Goal: Information Seeking & Learning: Learn about a topic

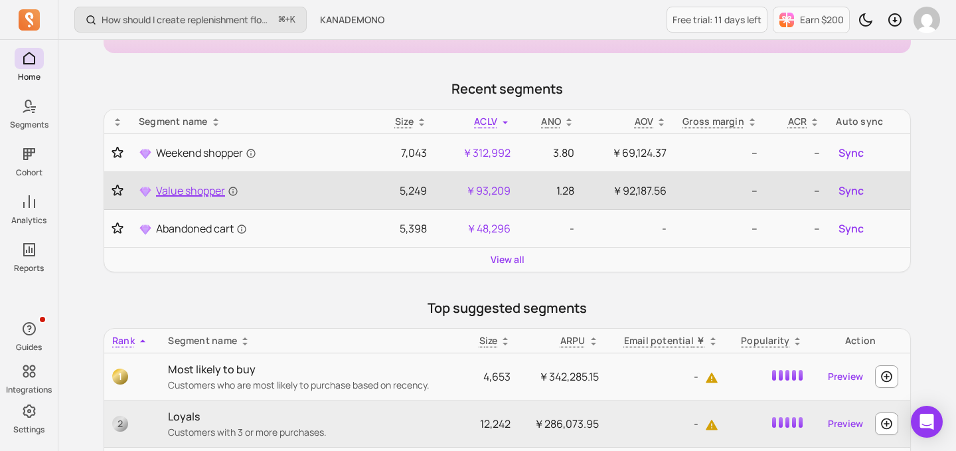
scroll to position [198, 0]
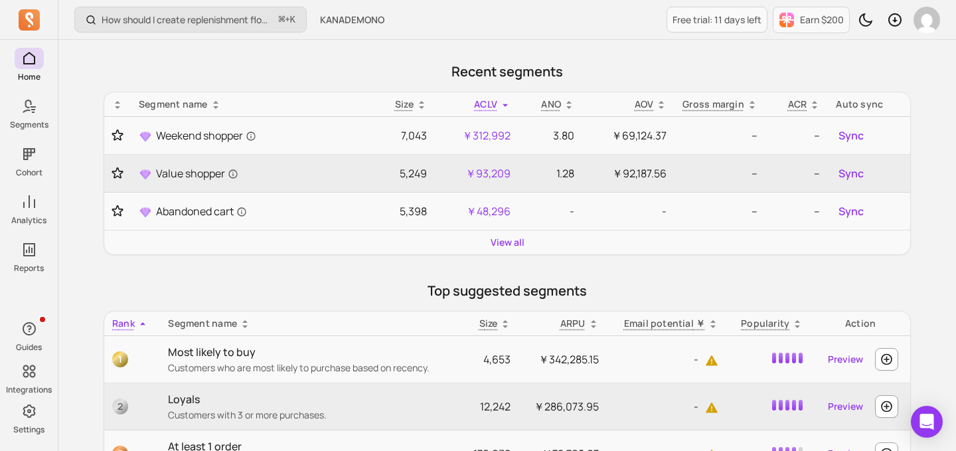
click at [367, 68] on p "Recent segments" at bounding box center [508, 71] width 808 height 19
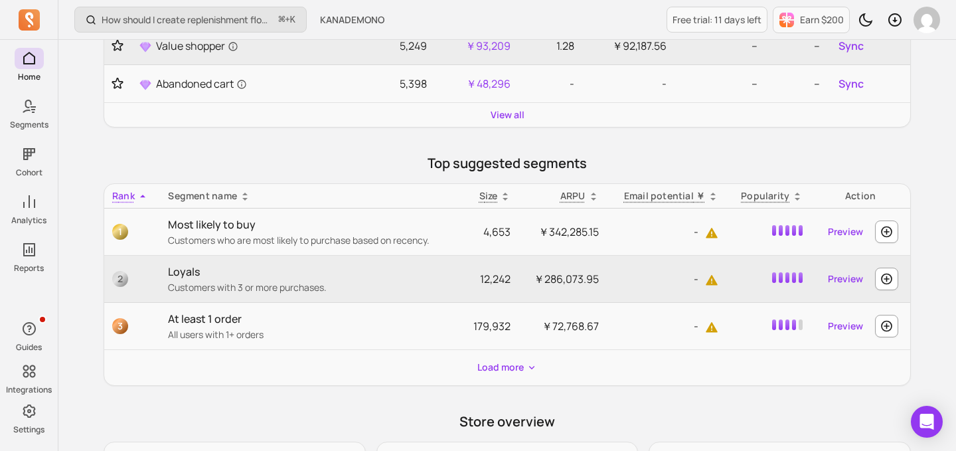
scroll to position [333, 0]
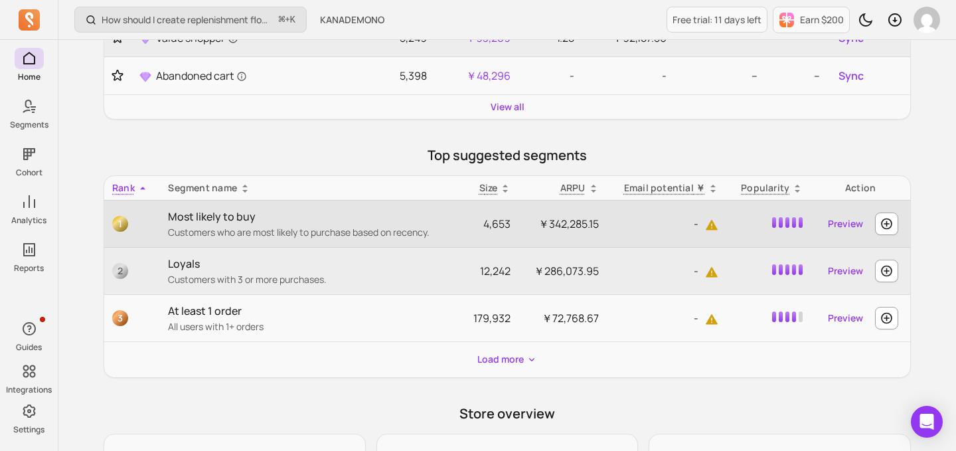
click at [232, 218] on p "Most likely to buy" at bounding box center [310, 217] width 285 height 16
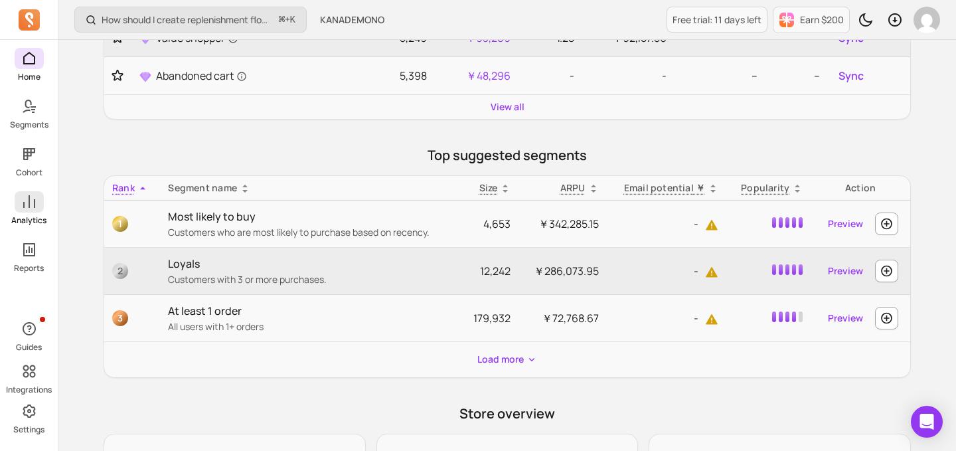
click at [29, 203] on icon at bounding box center [29, 201] width 12 height 13
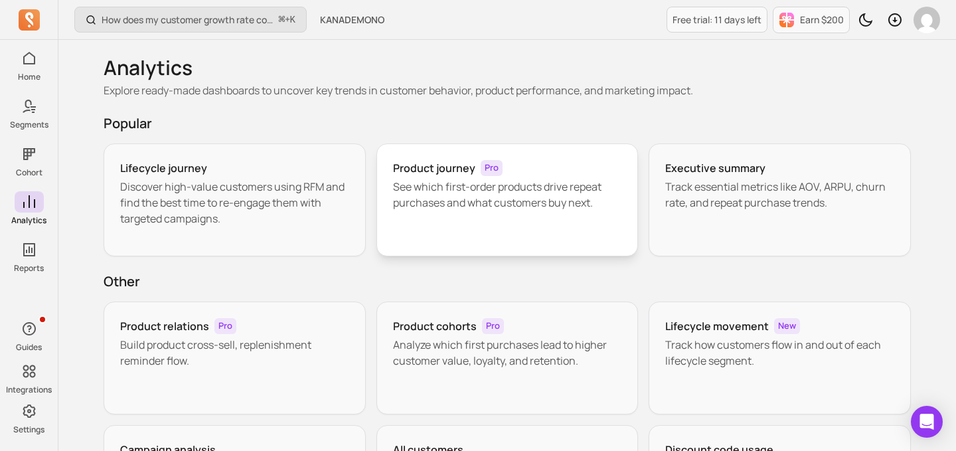
click at [466, 193] on p "See which first-order products drive repeat purchases and what customers buy ne…" at bounding box center [507, 195] width 229 height 32
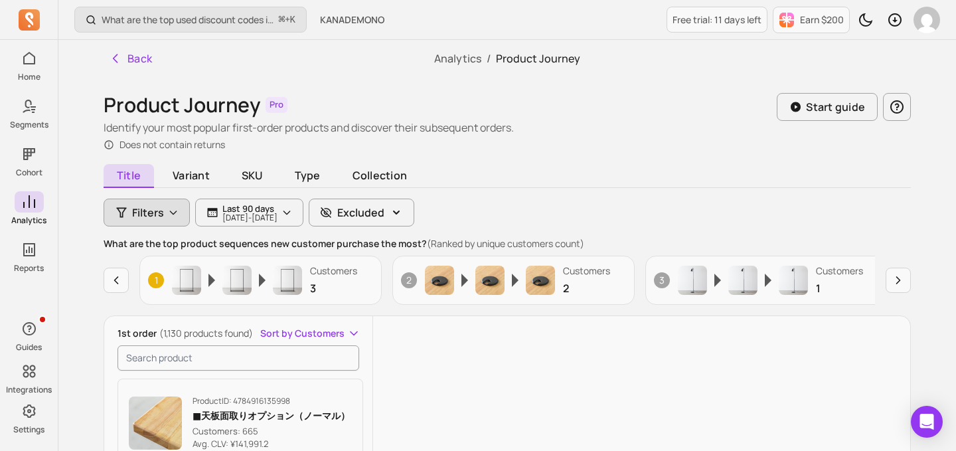
click at [155, 211] on span "Filters" at bounding box center [148, 213] width 32 height 16
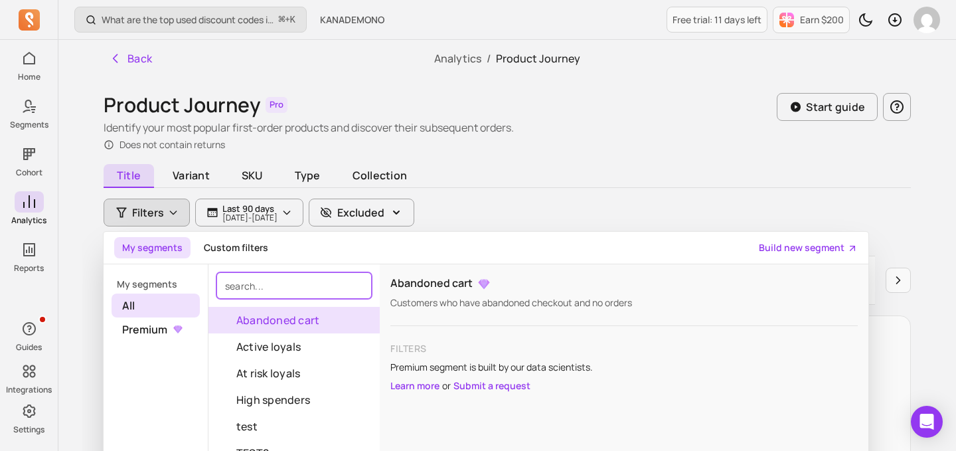
click at [236, 294] on input "search" at bounding box center [293, 285] width 155 height 27
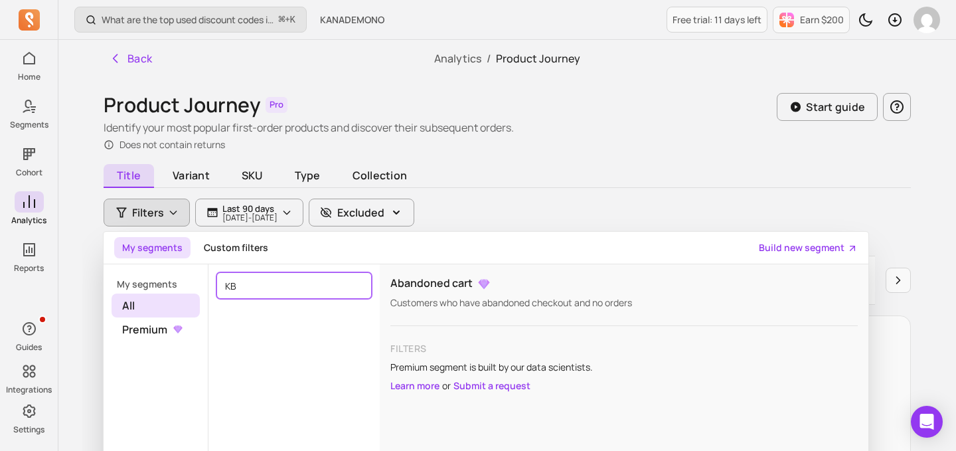
type input "k"
type input "kb"
click at [243, 247] on button "Custom filters" at bounding box center [236, 247] width 80 height 21
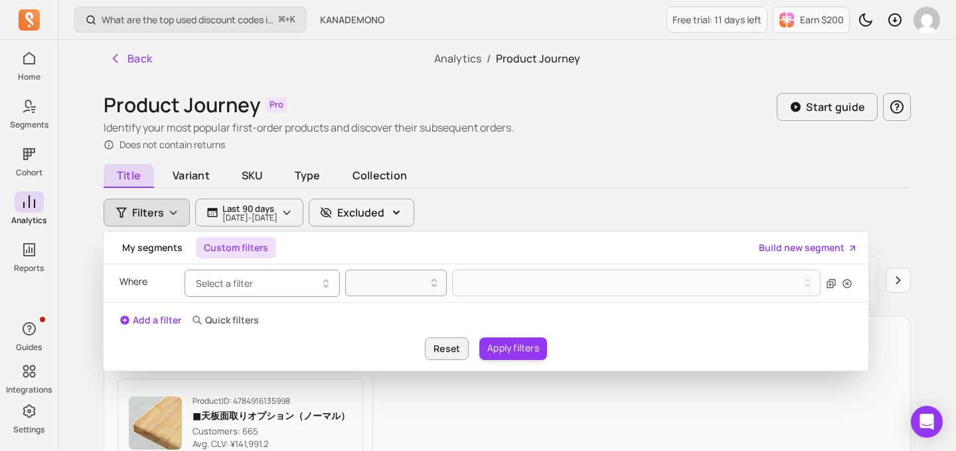
click at [317, 283] on button "Select a filter" at bounding box center [262, 283] width 155 height 27
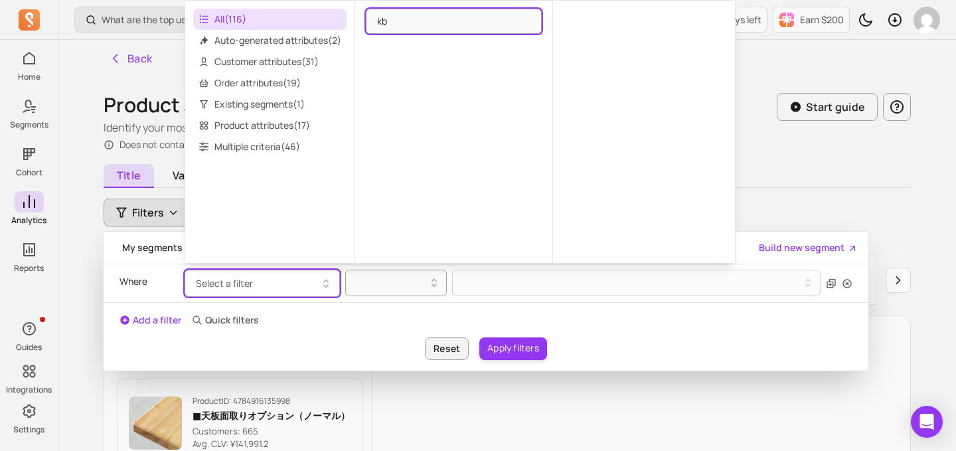
type input "kb"
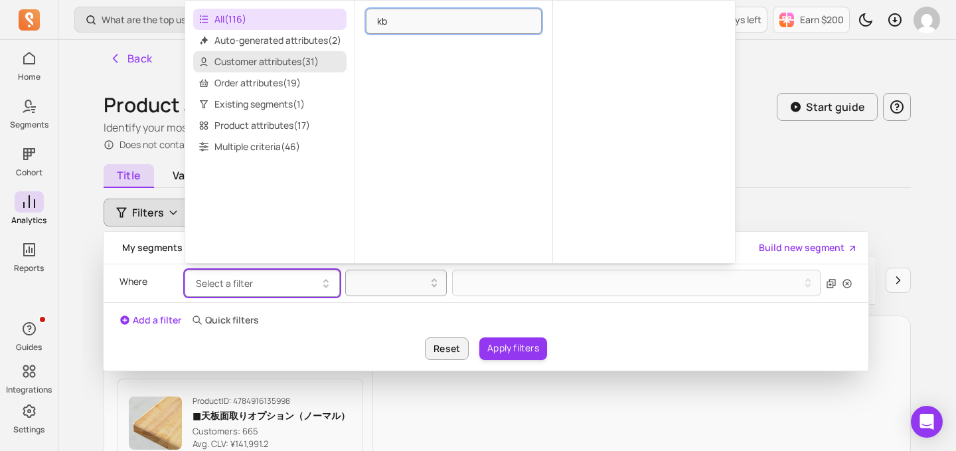
click at [297, 65] on span "Customer attributes ( 31 )" at bounding box center [269, 61] width 153 height 21
click at [258, 53] on span "Customer attributes ( 31 )" at bounding box center [269, 61] width 153 height 21
click at [242, 61] on span "Customer attributes ( 31 )" at bounding box center [269, 61] width 153 height 21
